Goal: Task Accomplishment & Management: Manage account settings

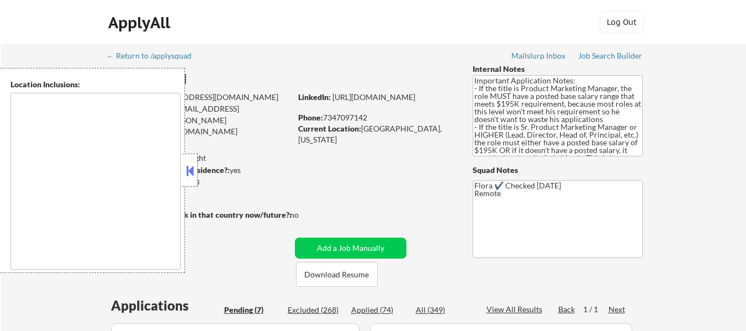
select select ""pending""
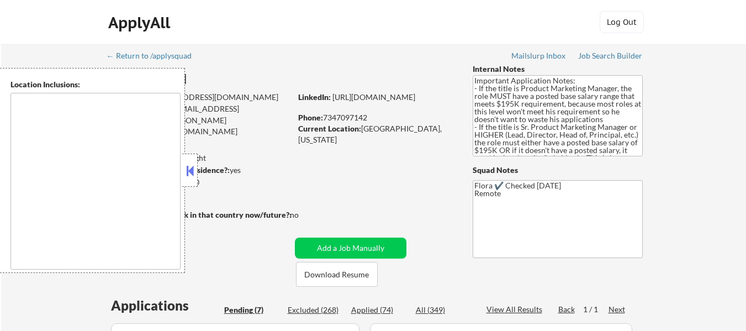
select select ""pending""
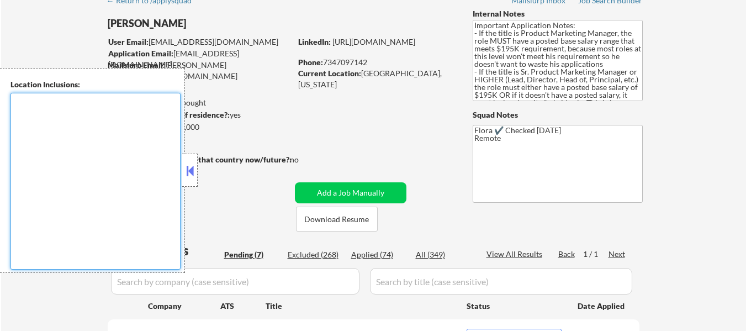
click at [180, 176] on textarea at bounding box center [95, 181] width 170 height 177
click at [194, 167] on button at bounding box center [190, 170] width 12 height 17
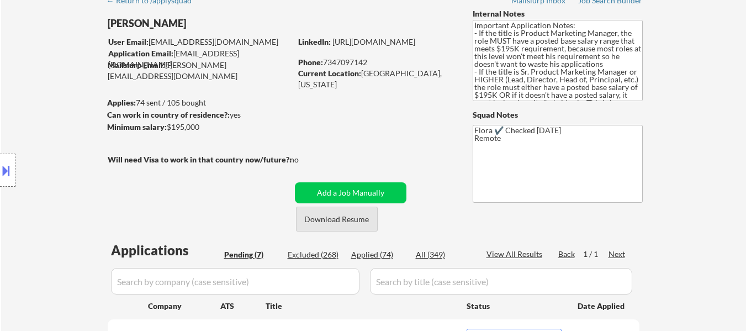
click at [356, 224] on button "Download Resume" at bounding box center [337, 219] width 82 height 25
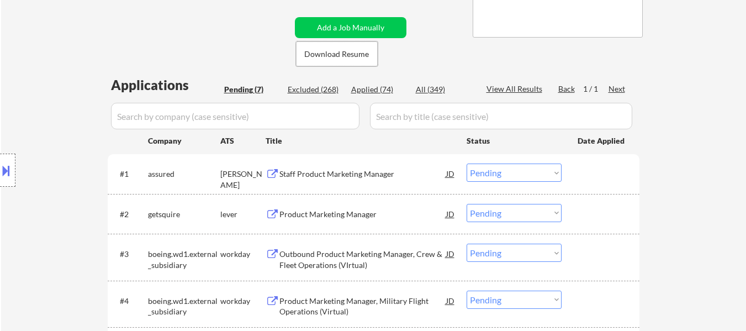
scroll to position [221, 0]
click at [315, 172] on div "Staff Product Marketing Manager" at bounding box center [362, 173] width 167 height 11
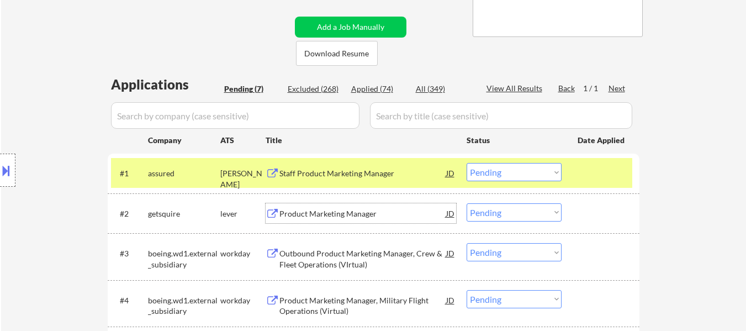
click at [365, 214] on div "Product Marketing Manager" at bounding box center [362, 213] width 167 height 11
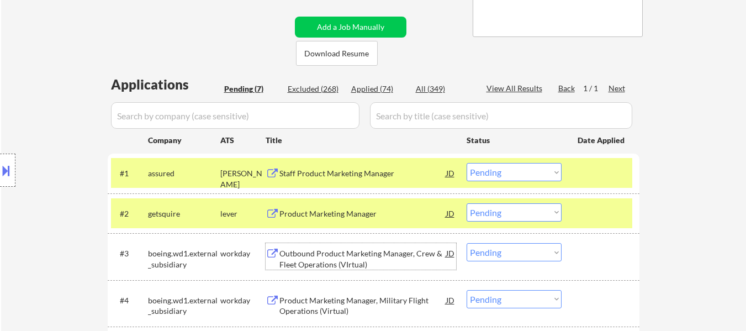
click at [344, 256] on div "Outbound Product Marketing Manager, Crew & Fleet Operations (VIrtual)" at bounding box center [362, 259] width 167 height 22
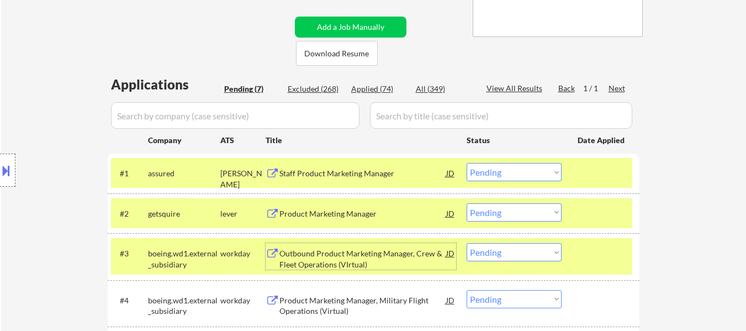
click at [494, 173] on select "Choose an option... Pending Applied Excluded (Questions) Excluded (Expired) Exc…" at bounding box center [514, 172] width 95 height 18
click at [467, 163] on select "Choose an option... Pending Applied Excluded (Questions) Excluded (Expired) Exc…" at bounding box center [514, 172] width 95 height 18
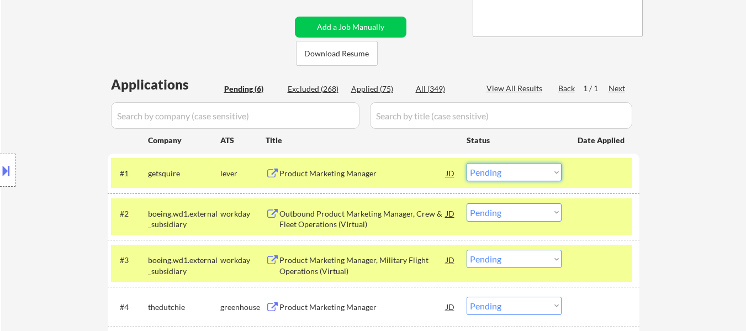
click at [510, 170] on select "Choose an option... Pending Applied Excluded (Questions) Excluded (Expired) Exc…" at bounding box center [514, 172] width 95 height 18
click at [467, 163] on select "Choose an option... Pending Applied Excluded (Questions) Excluded (Expired) Exc…" at bounding box center [514, 172] width 95 height 18
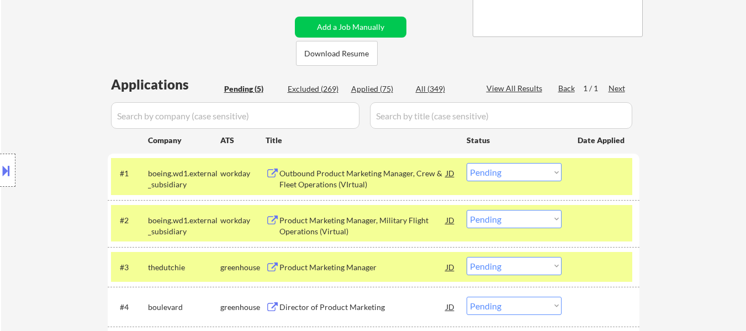
click at [618, 223] on div at bounding box center [602, 220] width 49 height 20
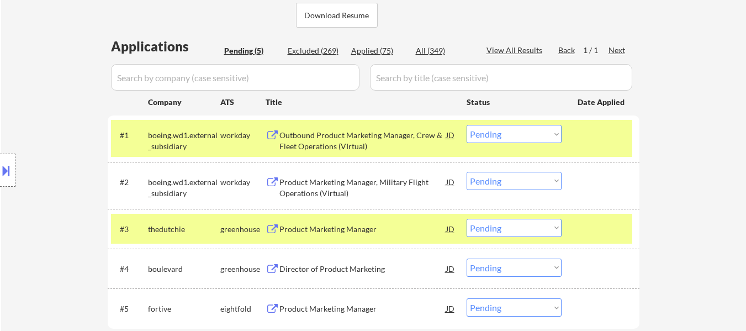
scroll to position [276, 0]
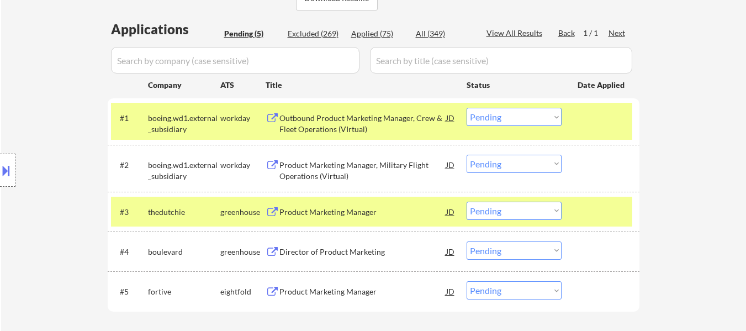
click at [597, 211] on div at bounding box center [602, 212] width 49 height 20
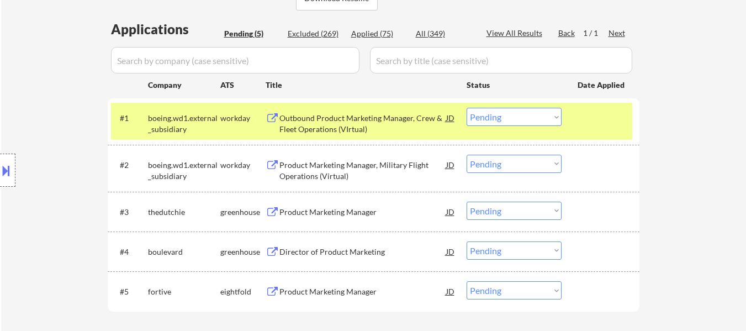
click at [350, 210] on div "Product Marketing Manager" at bounding box center [362, 212] width 167 height 11
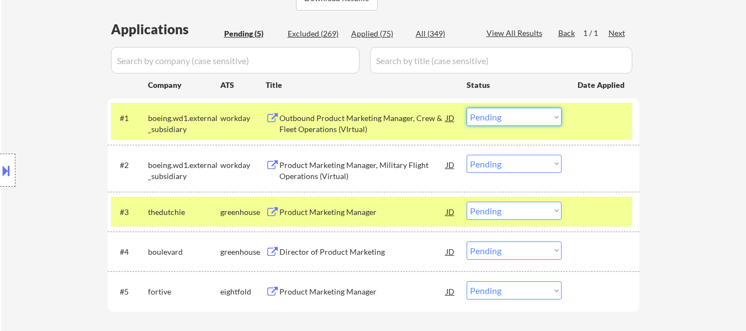
click at [542, 119] on select "Choose an option... Pending Applied Excluded (Questions) Excluded (Expired) Exc…" at bounding box center [514, 117] width 95 height 18
click at [467, 108] on select "Choose an option... Pending Applied Excluded (Questions) Excluded (Expired) Exc…" at bounding box center [514, 117] width 95 height 18
select select ""pending""
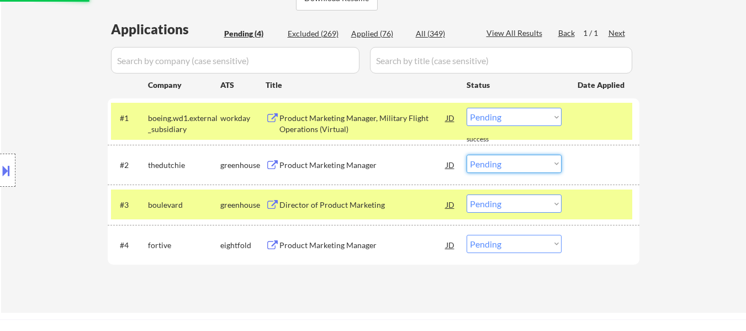
click at [498, 159] on select "Choose an option... Pending Applied Excluded (Questions) Excluded (Expired) Exc…" at bounding box center [514, 164] width 95 height 18
click at [467, 155] on select "Choose an option... Pending Applied Excluded (Questions) Excluded (Expired) Exc…" at bounding box center [514, 164] width 95 height 18
click at [331, 207] on div "Director of Product Marketing" at bounding box center [362, 204] width 167 height 11
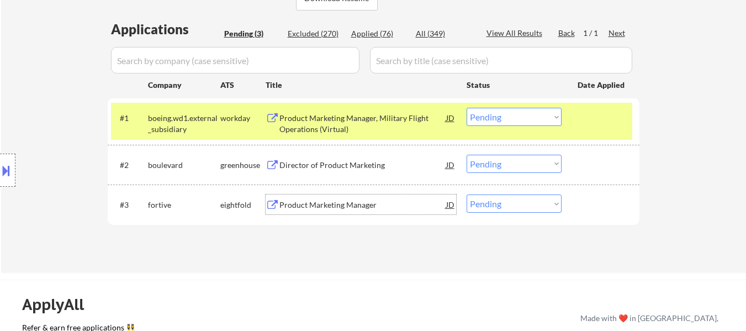
click at [339, 196] on div "Product Marketing Manager" at bounding box center [362, 204] width 167 height 20
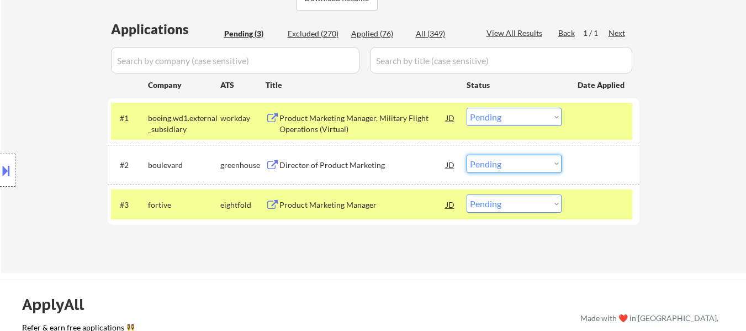
click at [507, 166] on select "Choose an option... Pending Applied Excluded (Questions) Excluded (Expired) Exc…" at bounding box center [514, 164] width 95 height 18
click at [467, 155] on select "Choose an option... Pending Applied Excluded (Questions) Excluded (Expired) Exc…" at bounding box center [514, 164] width 95 height 18
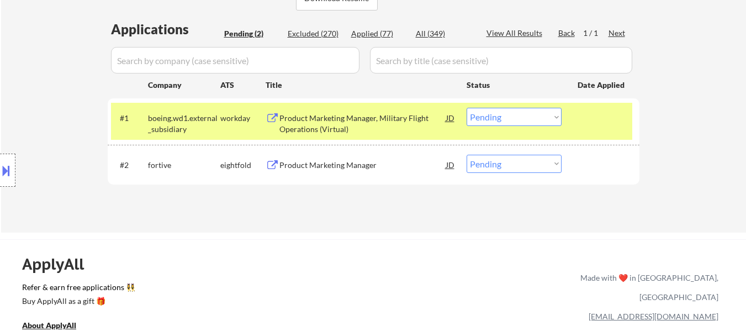
click at [507, 162] on select "Choose an option... Pending Applied Excluded (Questions) Excluded (Expired) Exc…" at bounding box center [514, 164] width 95 height 18
select select ""excluded__salary_""
click at [467, 155] on select "Choose an option... Pending Applied Excluded (Questions) Excluded (Expired) Exc…" at bounding box center [514, 164] width 95 height 18
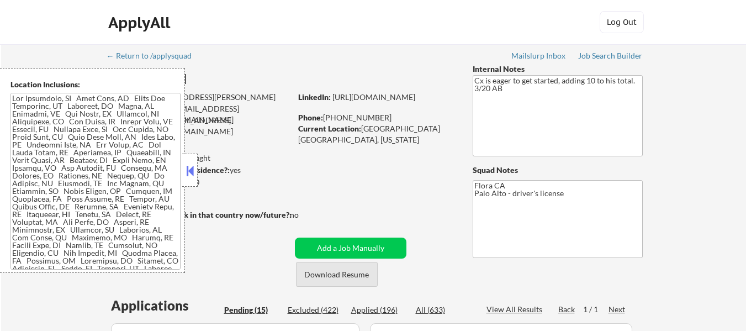
select select ""pending""
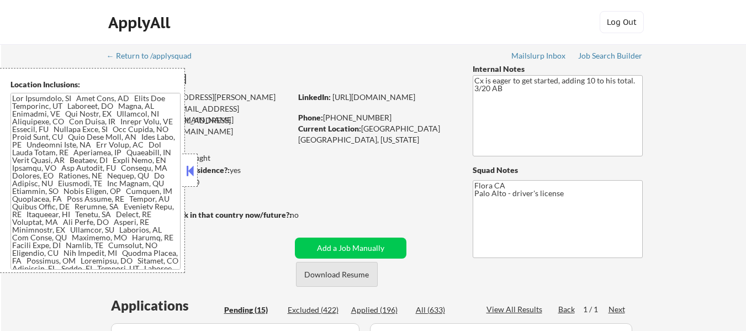
select select ""pending""
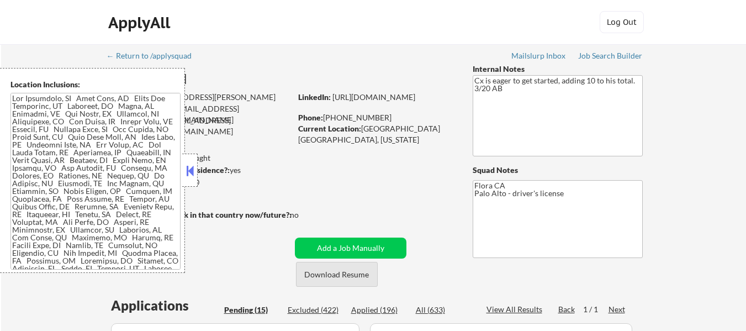
select select ""pending""
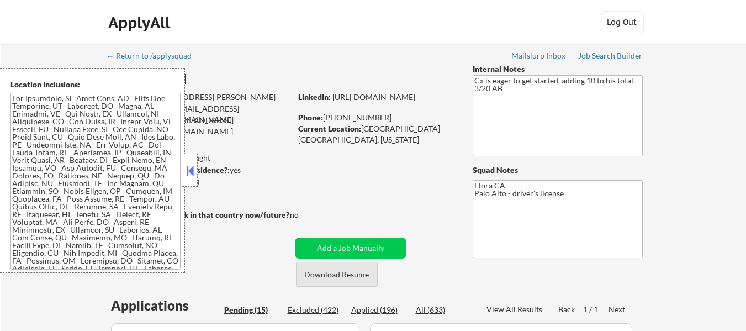
click at [354, 275] on button "Download Resume" at bounding box center [337, 274] width 82 height 25
click at [189, 168] on button at bounding box center [190, 170] width 12 height 17
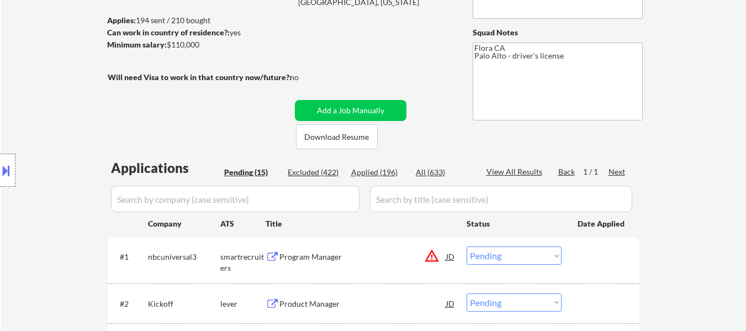
scroll to position [221, 0]
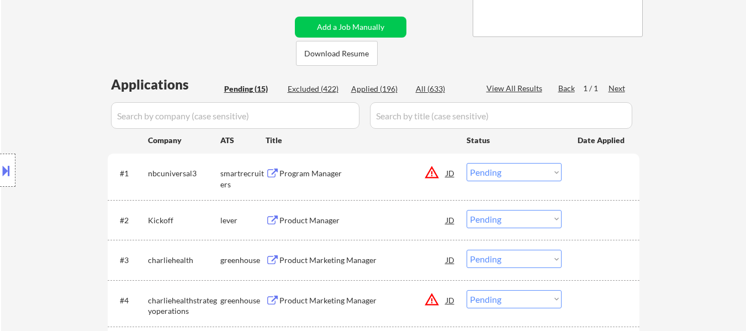
click at [337, 172] on div "Program Manager" at bounding box center [362, 173] width 167 height 11
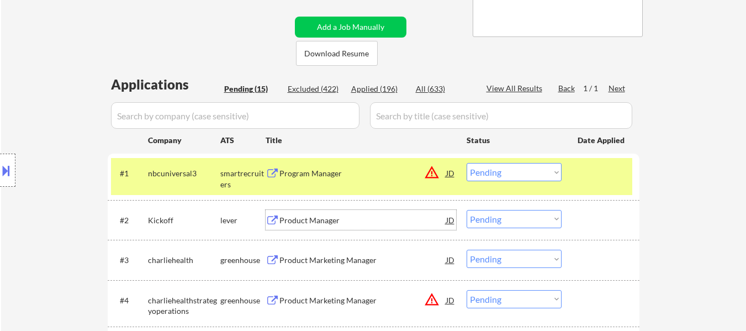
click at [319, 217] on div "Product Manager" at bounding box center [362, 220] width 167 height 11
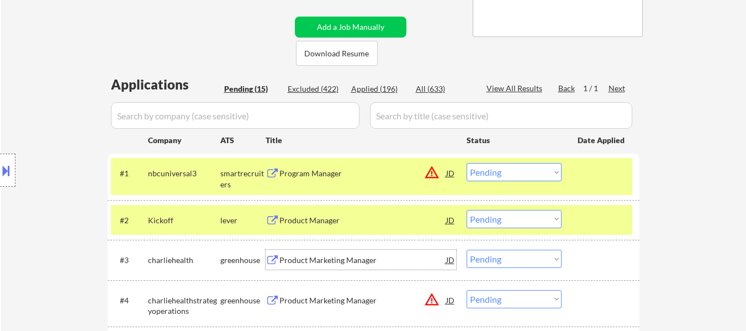
click at [320, 265] on div "Product Marketing Manager" at bounding box center [362, 260] width 167 height 11
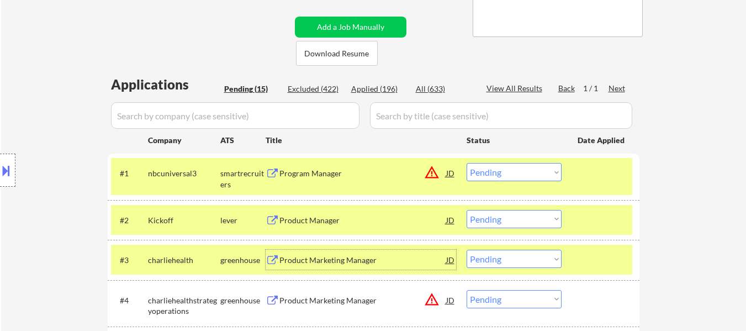
click at [492, 175] on select "Choose an option... Pending Applied Excluded (Questions) Excluded (Expired) Exc…" at bounding box center [514, 172] width 95 height 18
click at [467, 163] on select "Choose an option... Pending Applied Excluded (Questions) Excluded (Expired) Exc…" at bounding box center [514, 172] width 95 height 18
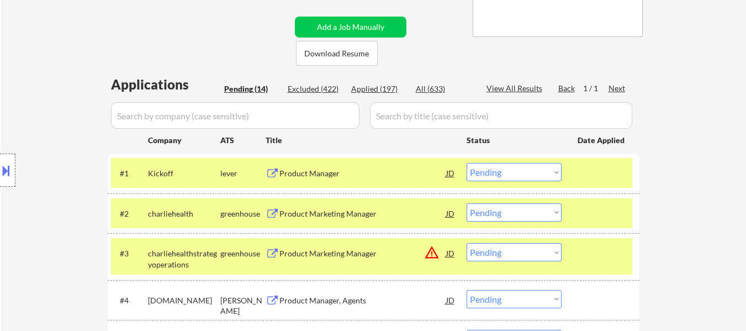
click at [505, 177] on select "Choose an option... Pending Applied Excluded (Questions) Excluded (Expired) Exc…" at bounding box center [514, 172] width 95 height 18
click at [467, 163] on select "Choose an option... Pending Applied Excluded (Questions) Excluded (Expired) Exc…" at bounding box center [514, 172] width 95 height 18
select select ""pending""
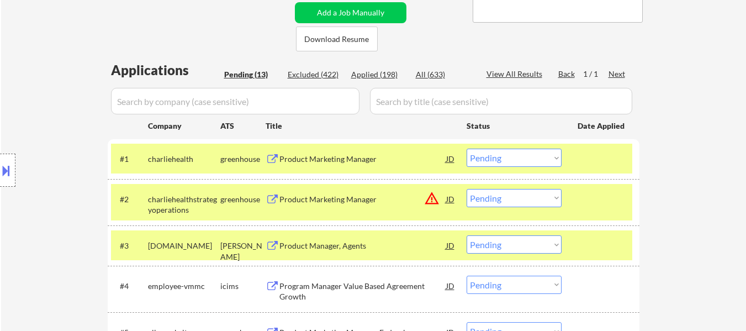
scroll to position [276, 0]
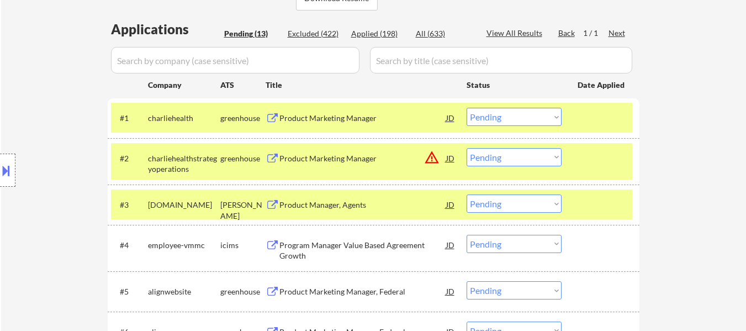
click at [490, 162] on select "Choose an option... Pending Applied Excluded (Questions) Excluded (Expired) Exc…" at bounding box center [514, 157] width 95 height 18
click at [467, 148] on select "Choose an option... Pending Applied Excluded (Questions) Excluded (Expired) Exc…" at bounding box center [514, 157] width 95 height 18
click at [311, 204] on div "Product Manager, Agents" at bounding box center [362, 204] width 167 height 11
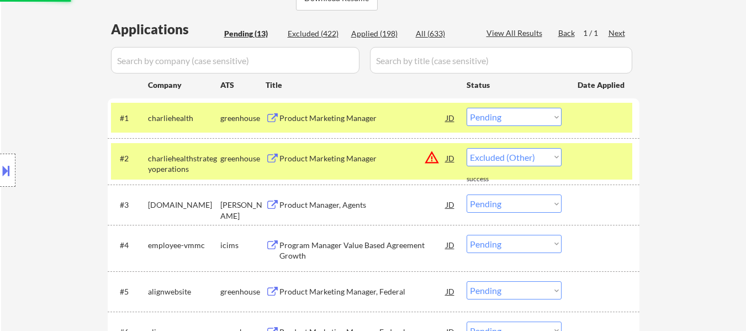
select select ""pending""
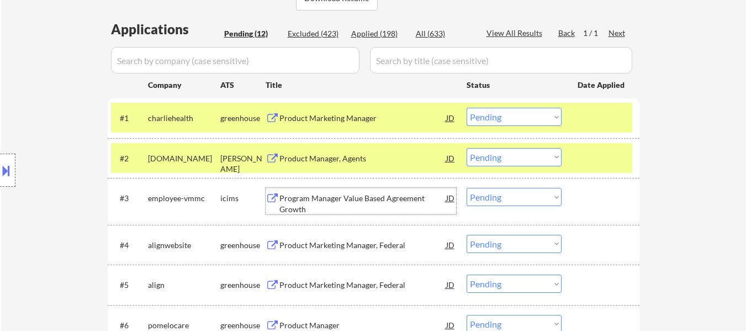
click at [511, 115] on select "Choose an option... Pending Applied Excluded (Questions) Excluded (Expired) Exc…" at bounding box center [514, 117] width 95 height 18
click at [467, 108] on select "Choose an option... Pending Applied Excluded (Questions) Excluded (Expired) Exc…" at bounding box center [514, 117] width 95 height 18
select select ""pending""
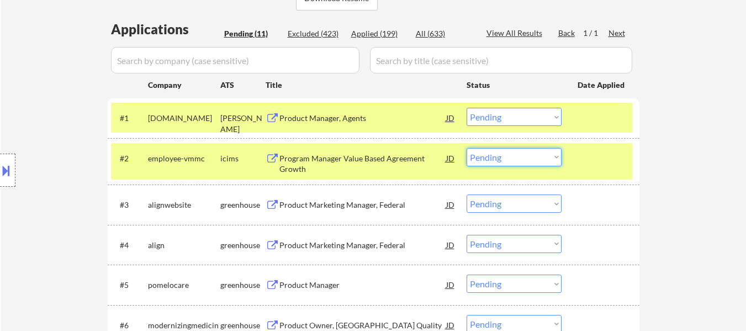
click at [499, 156] on select "Choose an option... Pending Applied Excluded (Questions) Excluded (Expired) Exc…" at bounding box center [514, 157] width 95 height 18
click at [467, 148] on select "Choose an option... Pending Applied Excluded (Questions) Excluded (Expired) Exc…" at bounding box center [514, 157] width 95 height 18
click at [335, 207] on div "Product Marketing Manager, Federal" at bounding box center [362, 204] width 167 height 11
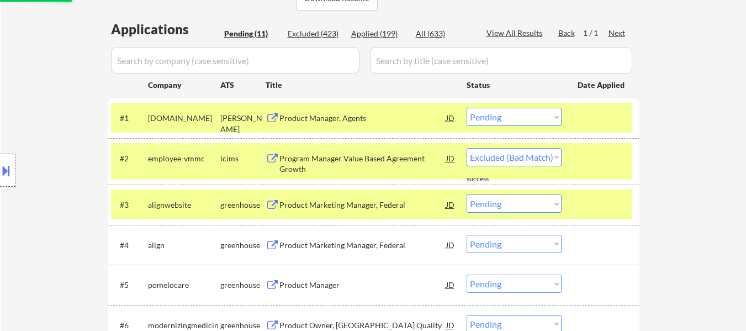
select select ""pending""
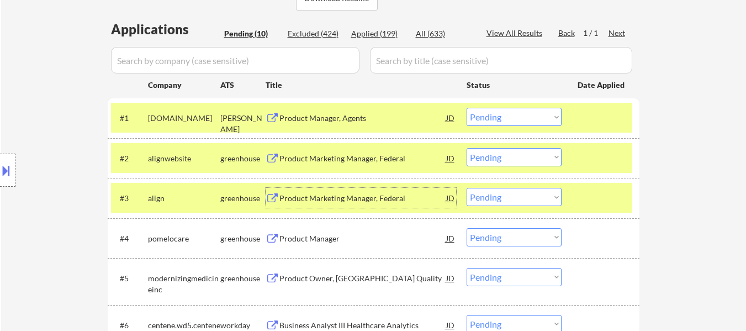
click at [535, 111] on select "Choose an option... Pending Applied Excluded (Questions) Excluded (Expired) Exc…" at bounding box center [514, 117] width 95 height 18
click at [467, 108] on select "Choose an option... Pending Applied Excluded (Questions) Excluded (Expired) Exc…" at bounding box center [514, 117] width 95 height 18
select select ""pending""
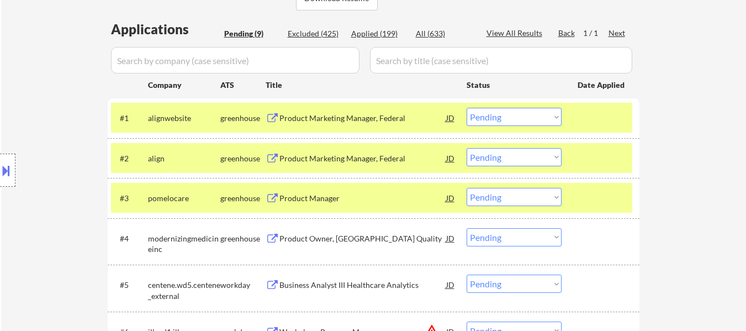
click at [511, 158] on select "Choose an option... Pending Applied Excluded (Questions) Excluded (Expired) Exc…" at bounding box center [514, 157] width 95 height 18
click at [467, 148] on select "Choose an option... Pending Applied Excluded (Questions) Excluded (Expired) Exc…" at bounding box center [514, 157] width 95 height 18
select select ""pending""
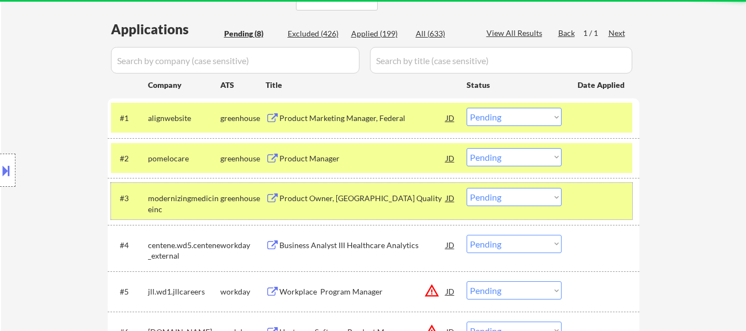
click at [611, 184] on div "#3 modernizingmedicineinc greenhouse Product Owner, MIPS Quality JD warning_amb…" at bounding box center [371, 201] width 521 height 36
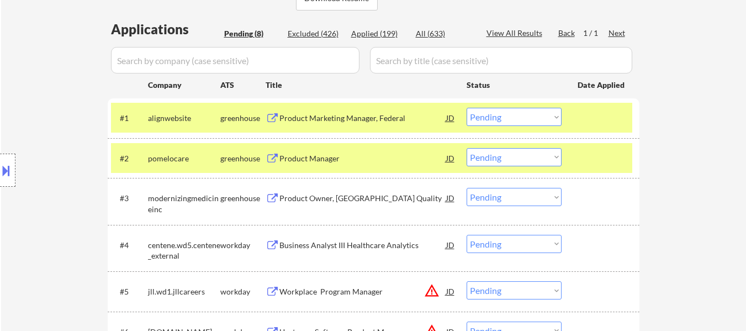
click at [593, 159] on div at bounding box center [602, 158] width 49 height 20
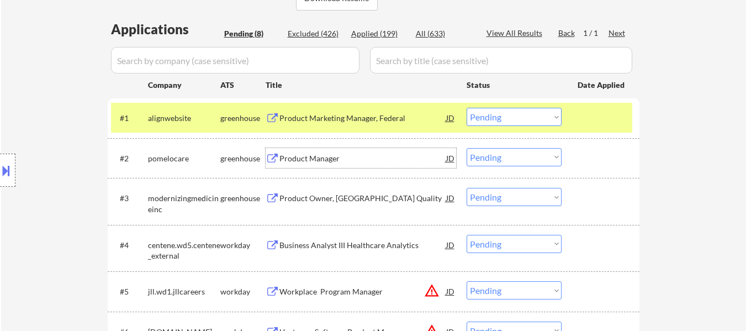
click at [357, 162] on div "Product Manager" at bounding box center [362, 158] width 167 height 11
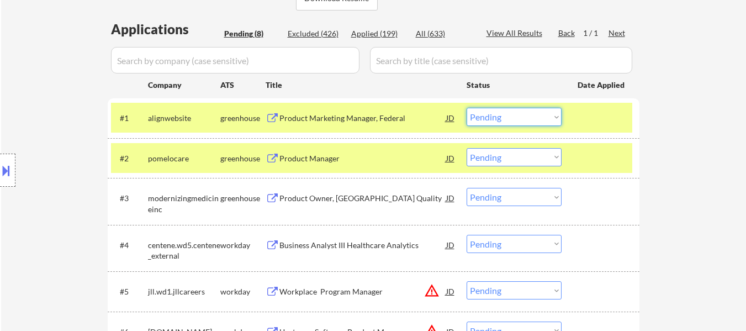
click at [515, 114] on select "Choose an option... Pending Applied Excluded (Questions) Excluded (Expired) Exc…" at bounding box center [514, 117] width 95 height 18
click at [467, 108] on select "Choose an option... Pending Applied Excluded (Questions) Excluded (Expired) Exc…" at bounding box center [514, 117] width 95 height 18
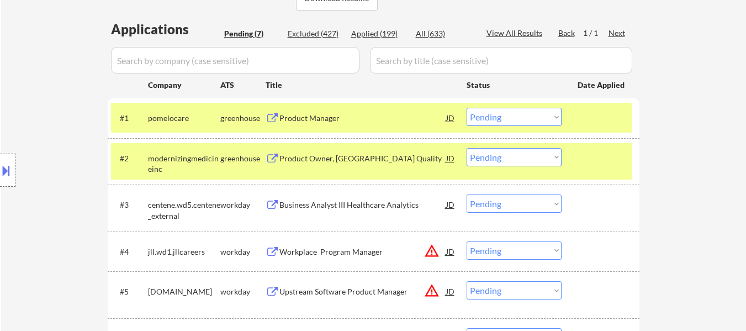
click at [582, 156] on div at bounding box center [602, 158] width 49 height 20
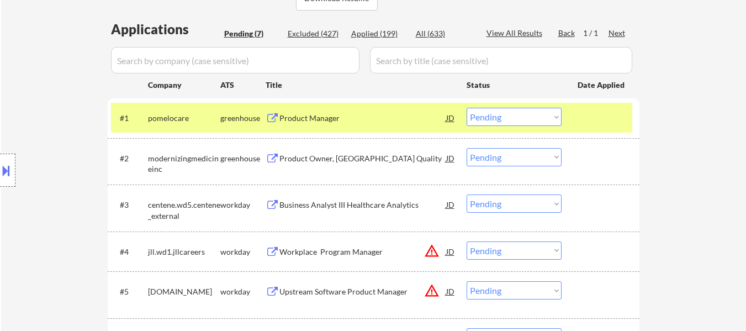
click at [392, 162] on div "Product Owner, MIPS Quality" at bounding box center [362, 158] width 167 height 11
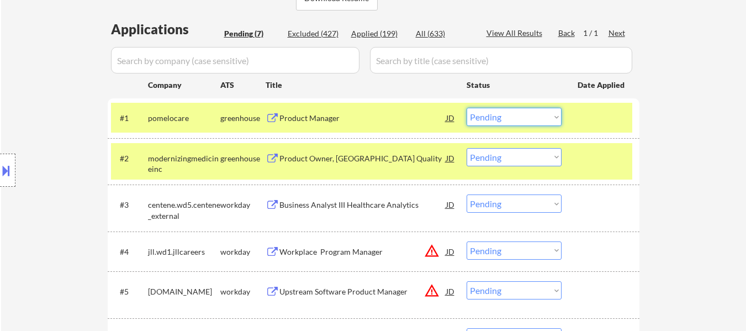
click at [490, 113] on select "Choose an option... Pending Applied Excluded (Questions) Excluded (Expired) Exc…" at bounding box center [514, 117] width 95 height 18
click at [467, 108] on select "Choose an option... Pending Applied Excluded (Questions) Excluded (Expired) Exc…" at bounding box center [514, 117] width 95 height 18
select select ""pending""
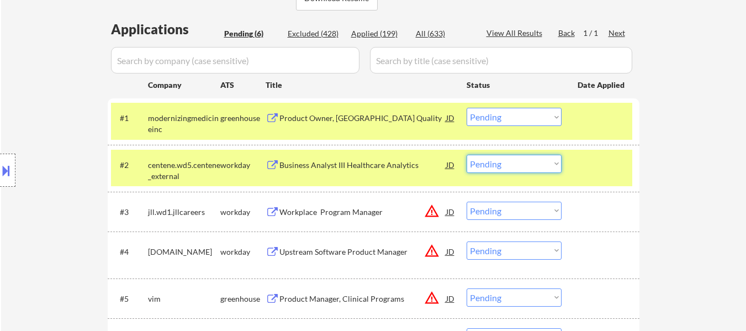
click at [520, 162] on select "Choose an option... Pending Applied Excluded (Questions) Excluded (Expired) Exc…" at bounding box center [514, 164] width 95 height 18
click at [467, 155] on select "Choose an option... Pending Applied Excluded (Questions) Excluded (Expired) Exc…" at bounding box center [514, 164] width 95 height 18
select select ""pending""
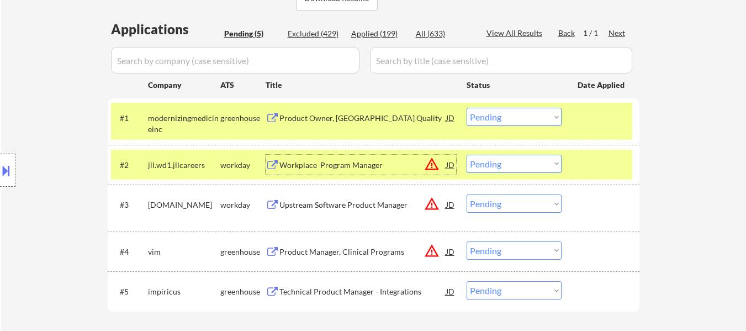
click at [354, 160] on div "Workplace Program Manager" at bounding box center [362, 165] width 167 height 11
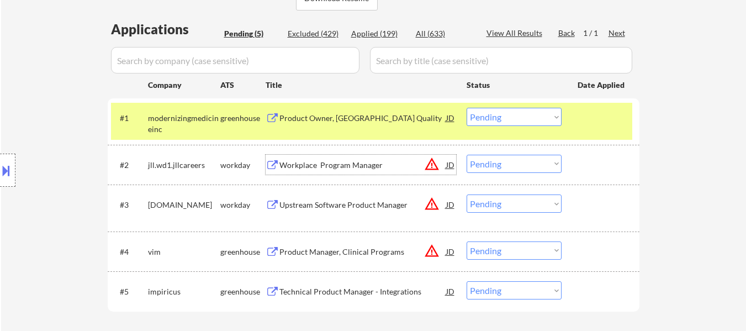
click at [513, 120] on select "Choose an option... Pending Applied Excluded (Questions) Excluded (Expired) Exc…" at bounding box center [514, 117] width 95 height 18
click at [467, 108] on select "Choose an option... Pending Applied Excluded (Questions) Excluded (Expired) Exc…" at bounding box center [514, 117] width 95 height 18
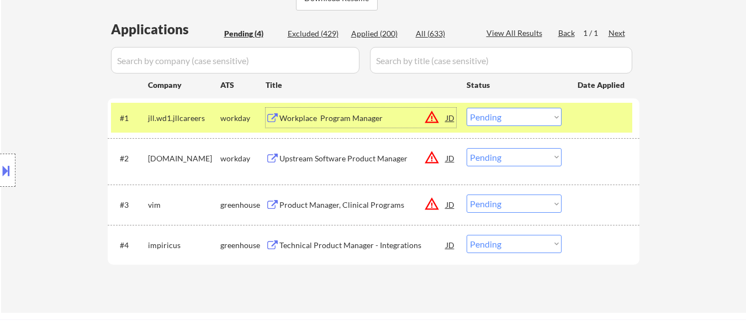
click at [335, 120] on div "Workplace Program Manager" at bounding box center [362, 118] width 167 height 11
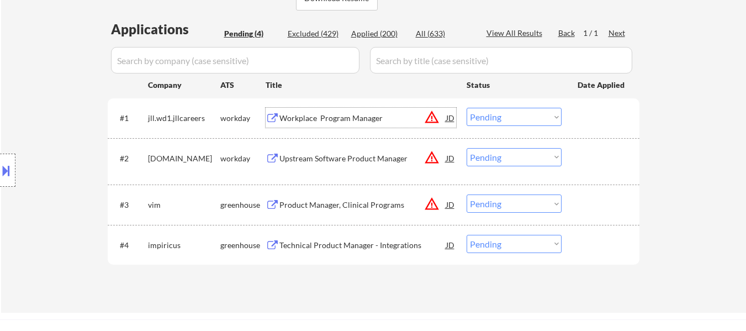
click at [373, 157] on div "Upstream Software Product Manager" at bounding box center [362, 158] width 167 height 11
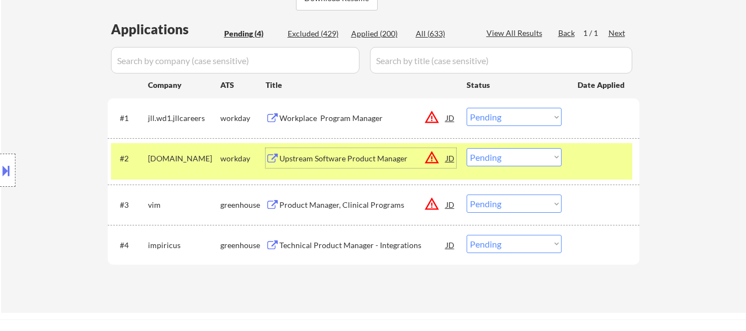
click at [518, 126] on div "#1 jll.wd1.jllcareers workday Workplace Program Manager JD warning_amber Choose…" at bounding box center [371, 118] width 521 height 30
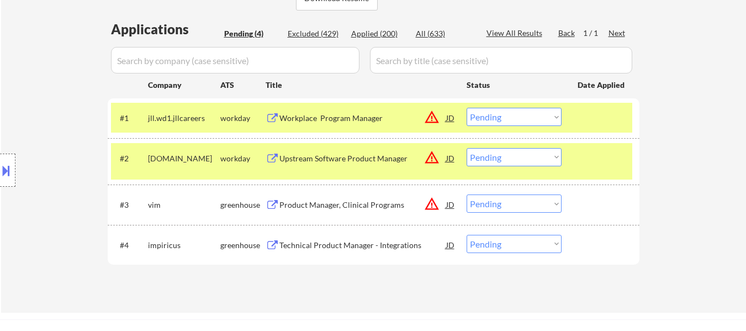
click at [518, 119] on select "Choose an option... Pending Applied Excluded (Questions) Excluded (Expired) Exc…" at bounding box center [514, 117] width 95 height 18
click at [467, 108] on select "Choose an option... Pending Applied Excluded (Questions) Excluded (Expired) Exc…" at bounding box center [514, 117] width 95 height 18
select select ""pending""
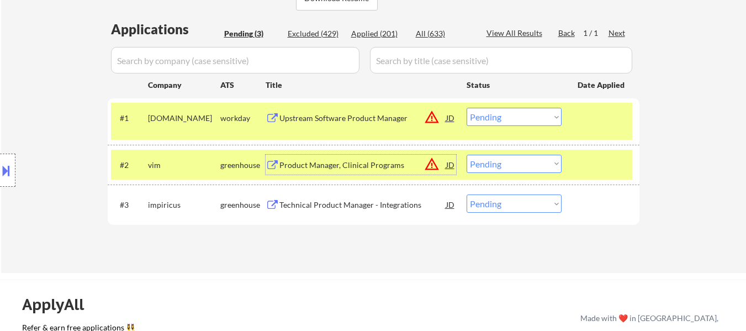
click at [324, 166] on div "Product Manager, Clinical Programs" at bounding box center [362, 165] width 167 height 11
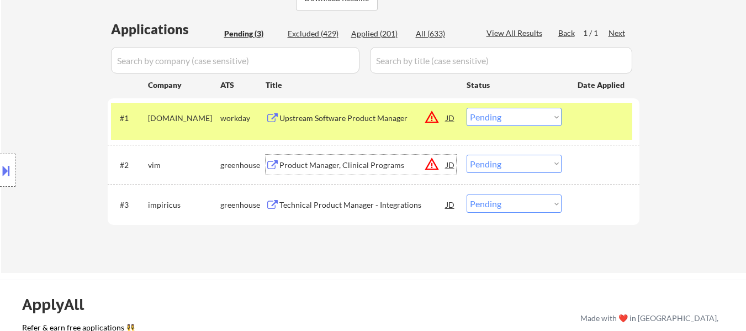
click at [347, 209] on div "Technical Product Manager - Integrations" at bounding box center [362, 204] width 167 height 11
